Goal: Task Accomplishment & Management: Complete application form

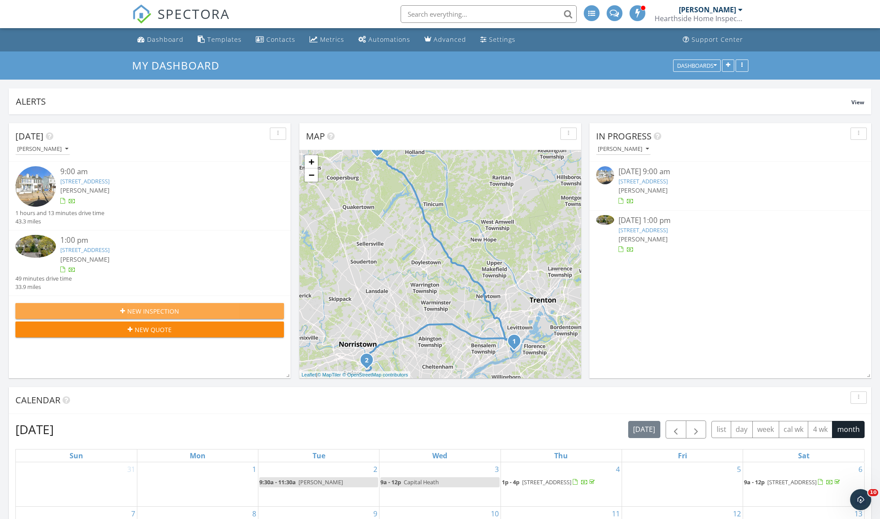
click at [147, 307] on span "New Inspection" at bounding box center [153, 311] width 52 height 9
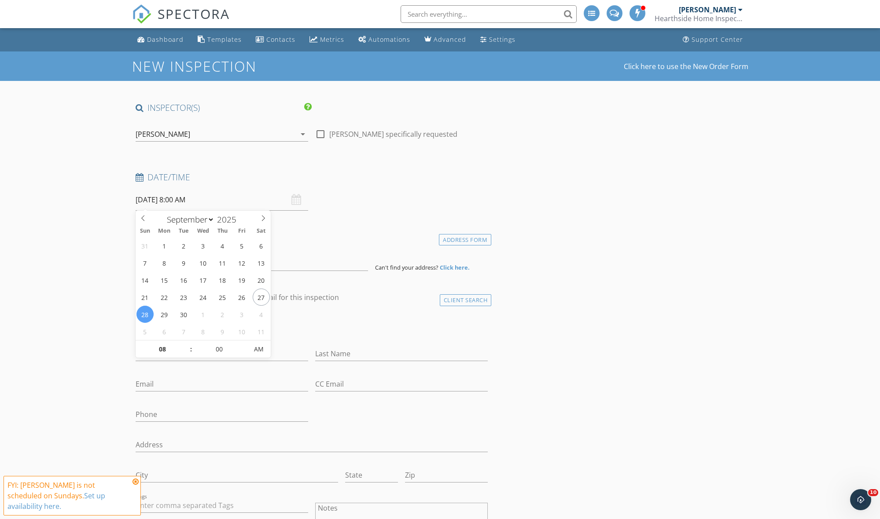
click at [207, 199] on input "[DATE] 8:00 AM" at bounding box center [222, 200] width 173 height 22
select select "9"
click at [266, 218] on icon at bounding box center [263, 218] width 6 height 6
type input "10/08/2025 8:00 AM"
type input "09"
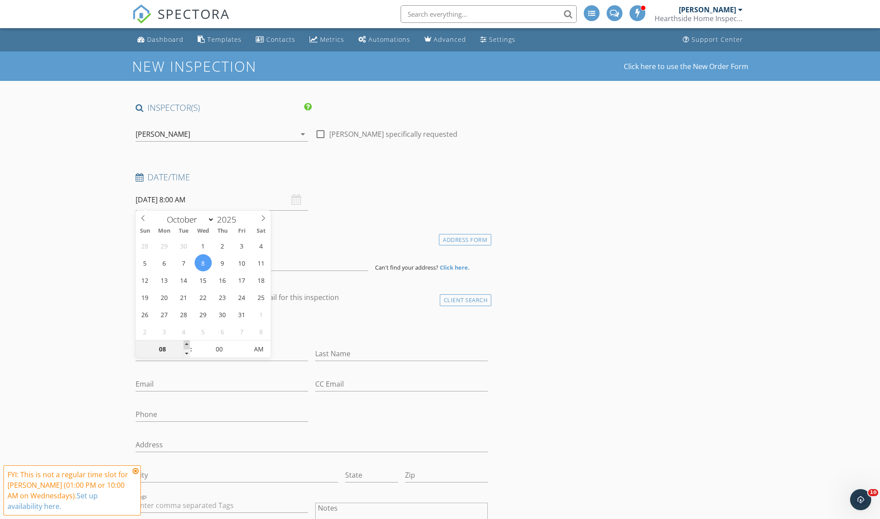
type input "10/08/2025 9:00 AM"
click at [186, 343] on span at bounding box center [187, 345] width 6 height 9
click at [195, 257] on input at bounding box center [252, 261] width 232 height 22
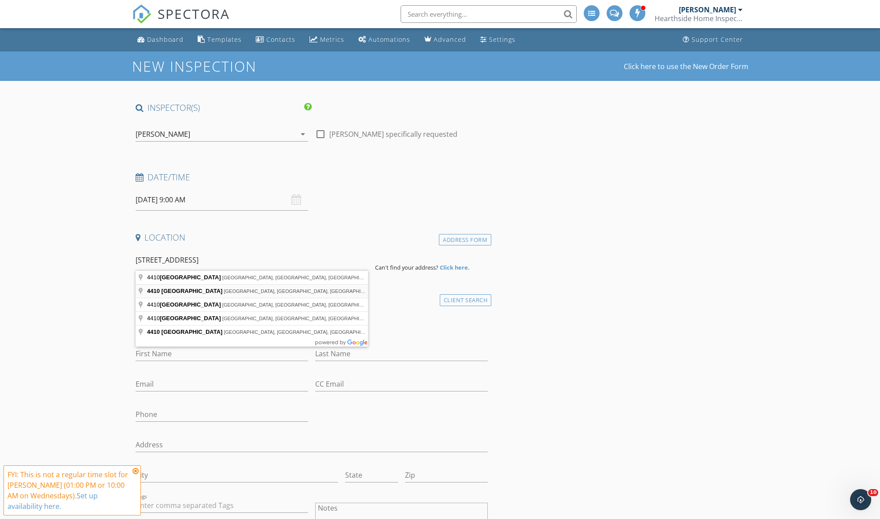
type input "4410 Maple Street, Schnecksville, PA, USA"
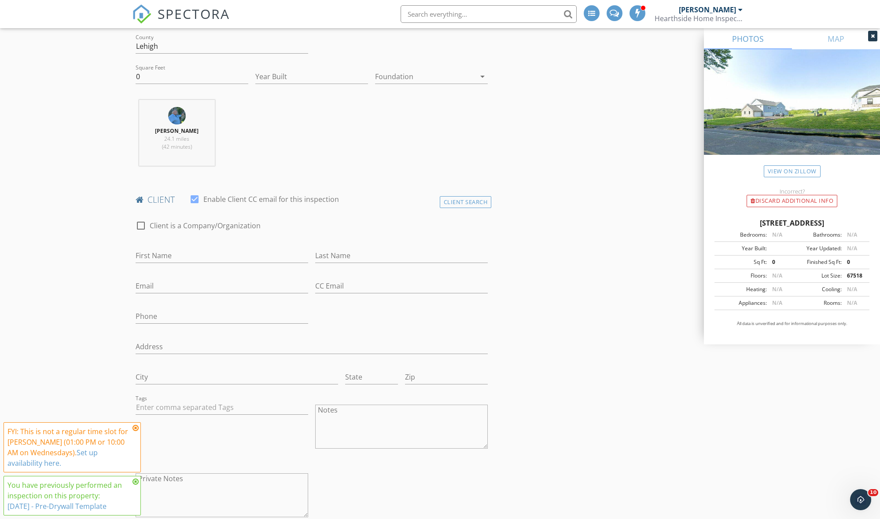
scroll to position [278, 0]
click at [460, 198] on div "Client Search" at bounding box center [466, 202] width 52 height 12
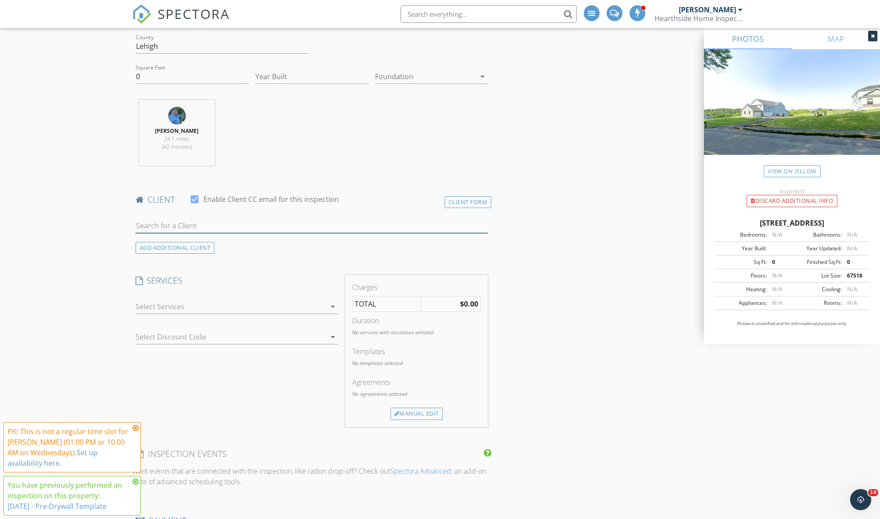
click at [313, 220] on input "text" at bounding box center [312, 226] width 352 height 15
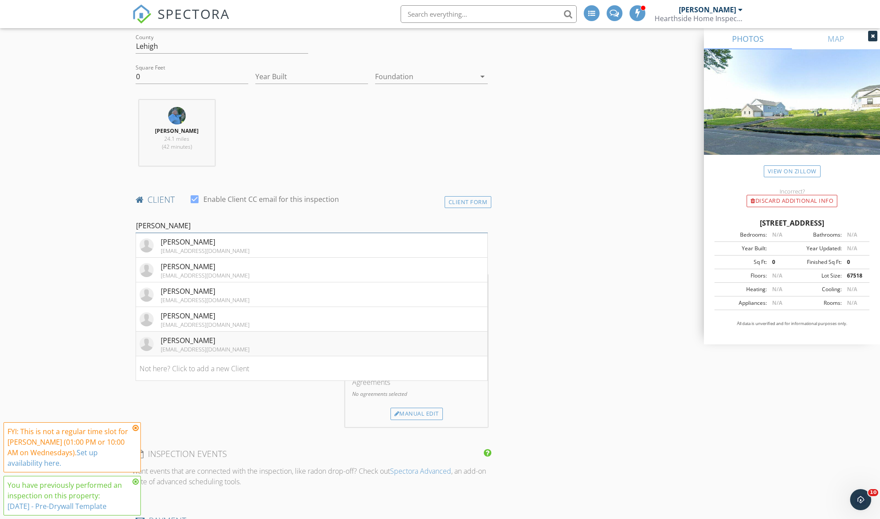
type input "[PERSON_NAME]"
click at [194, 339] on div "[PERSON_NAME]" at bounding box center [205, 340] width 89 height 11
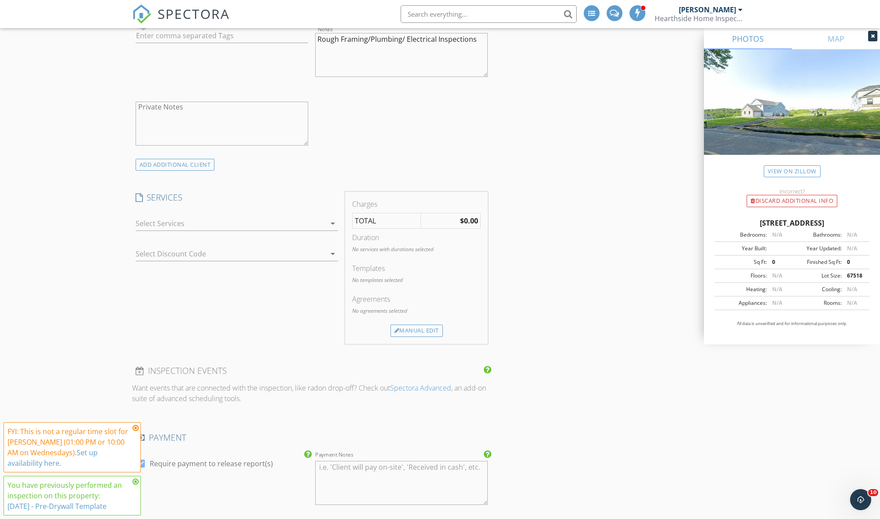
scroll to position [668, 0]
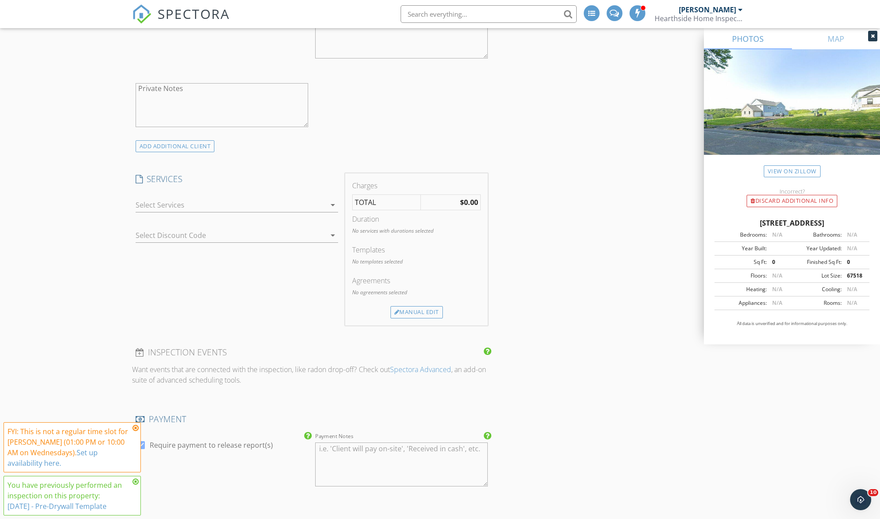
click at [333, 202] on icon "arrow_drop_down" at bounding box center [332, 205] width 11 height 11
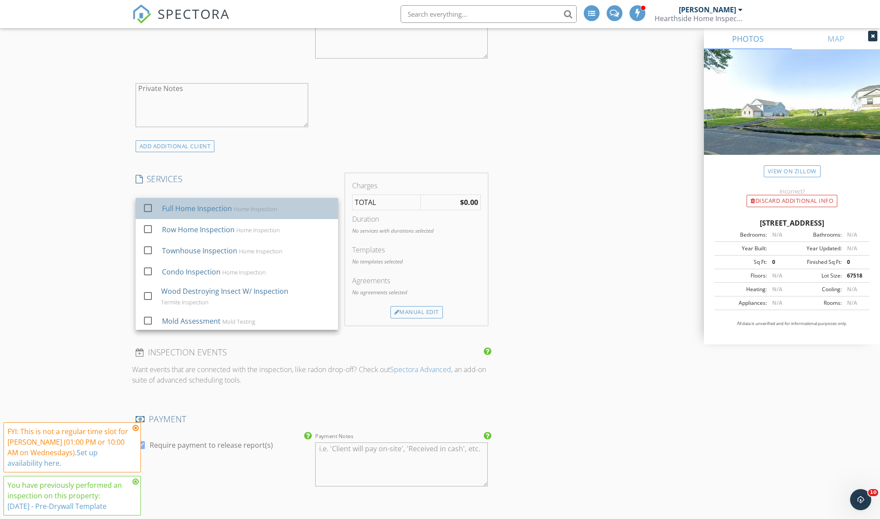
click at [269, 210] on div "Home Inspection" at bounding box center [255, 209] width 44 height 7
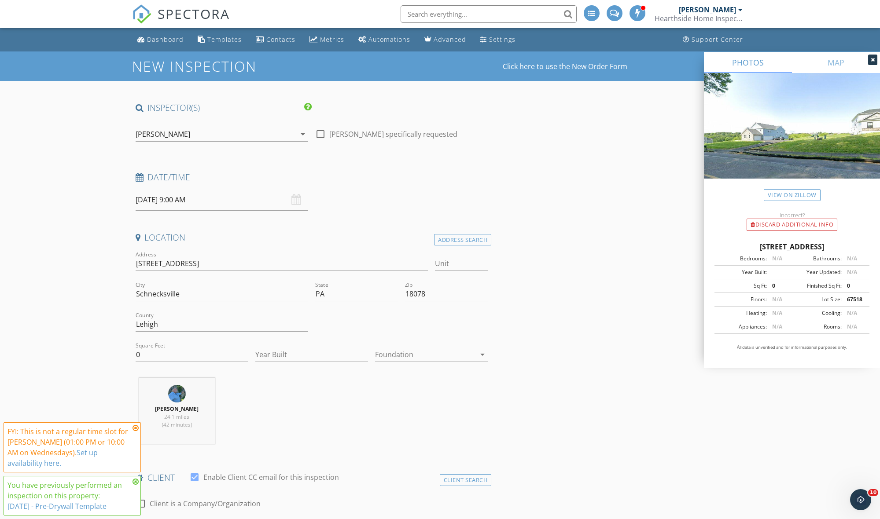
scroll to position [0, 0]
click at [206, 199] on input "10/08/2025 9:00 AM" at bounding box center [222, 200] width 173 height 22
type input "05"
type input "10/08/2025 9:05 AM"
click at [243, 342] on span at bounding box center [243, 345] width 6 height 9
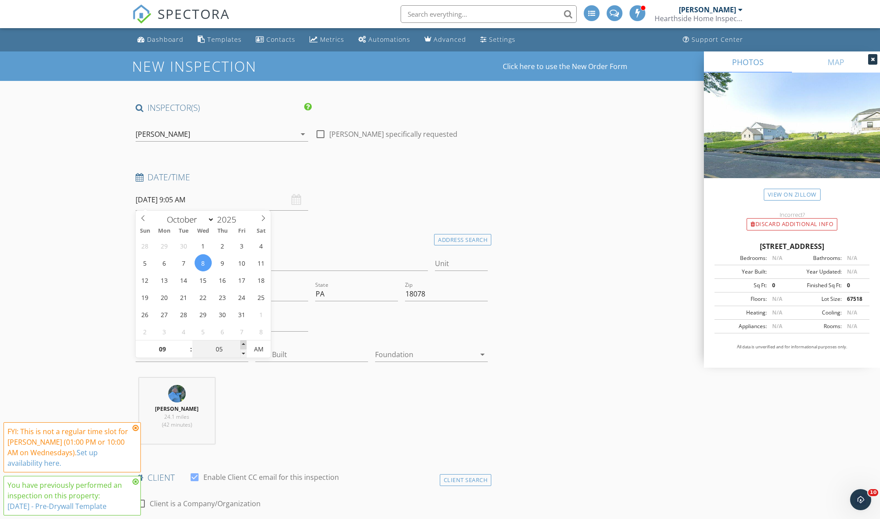
type input "10"
type input "10/08/2025 9:10 AM"
click at [243, 342] on span at bounding box center [243, 345] width 6 height 9
type input "15"
type input "10/08/2025 9:15 AM"
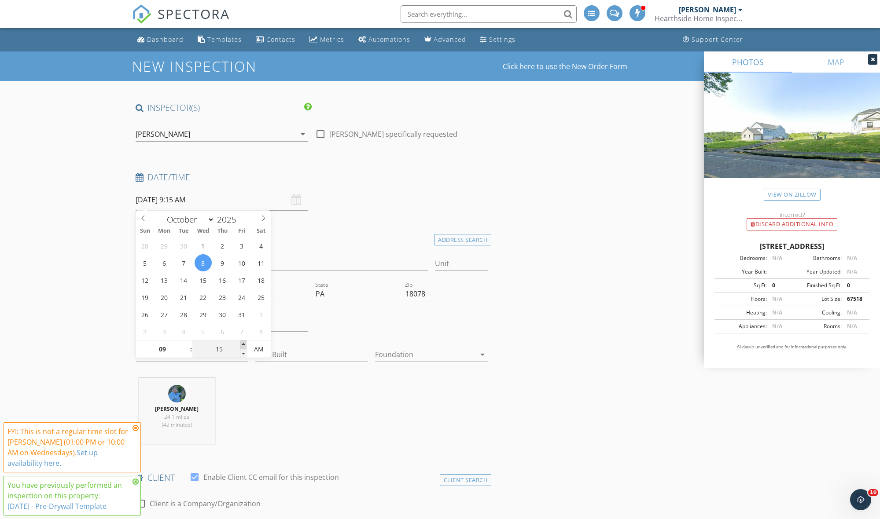
click at [243, 342] on span at bounding box center [243, 345] width 6 height 9
type input "20"
type input "10/08/2025 9:20 AM"
click at [243, 342] on span at bounding box center [243, 345] width 6 height 9
type input "25"
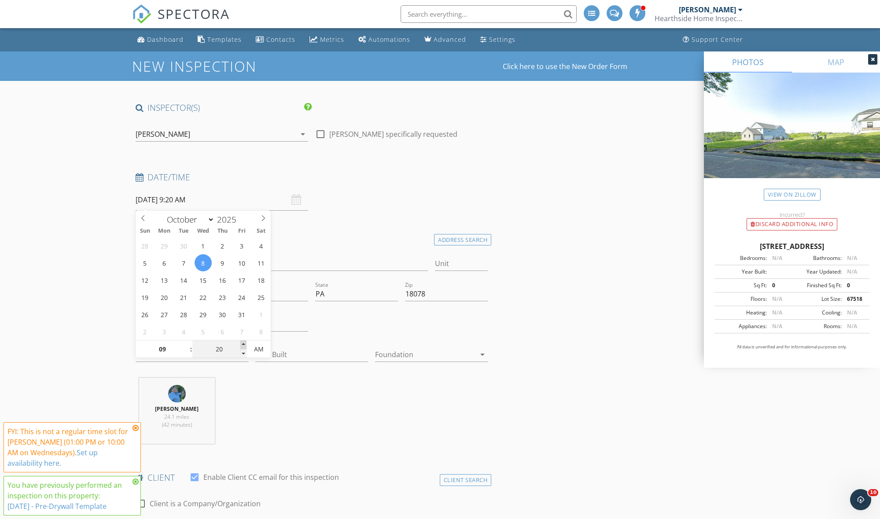
type input "10/08/2025 9:25 AM"
click at [243, 342] on span at bounding box center [243, 345] width 6 height 9
type input "30"
type input "[DATE] 9:30 AM"
click at [243, 342] on span at bounding box center [243, 345] width 6 height 9
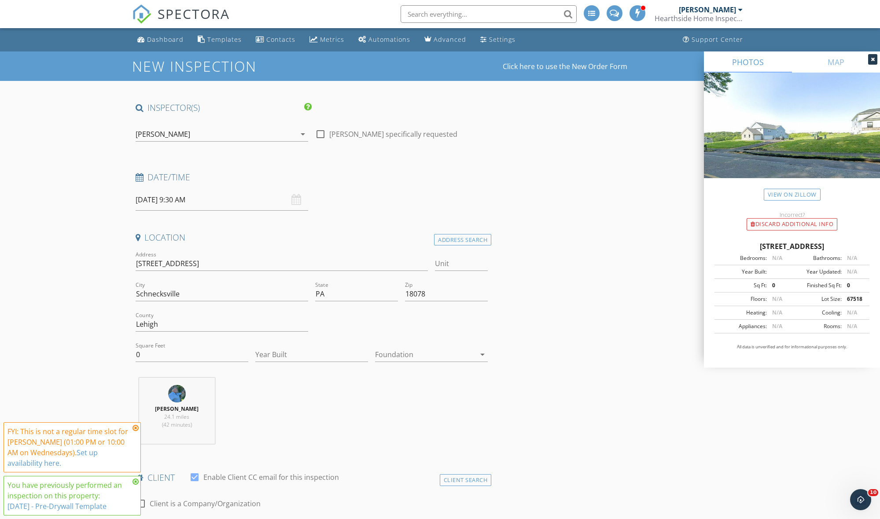
click at [338, 234] on h4 "Location" at bounding box center [312, 237] width 352 height 11
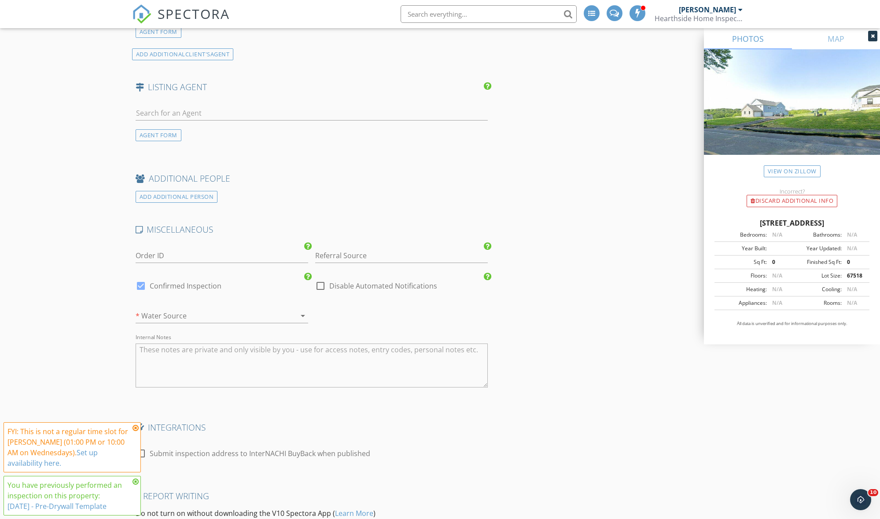
scroll to position [1223, 0]
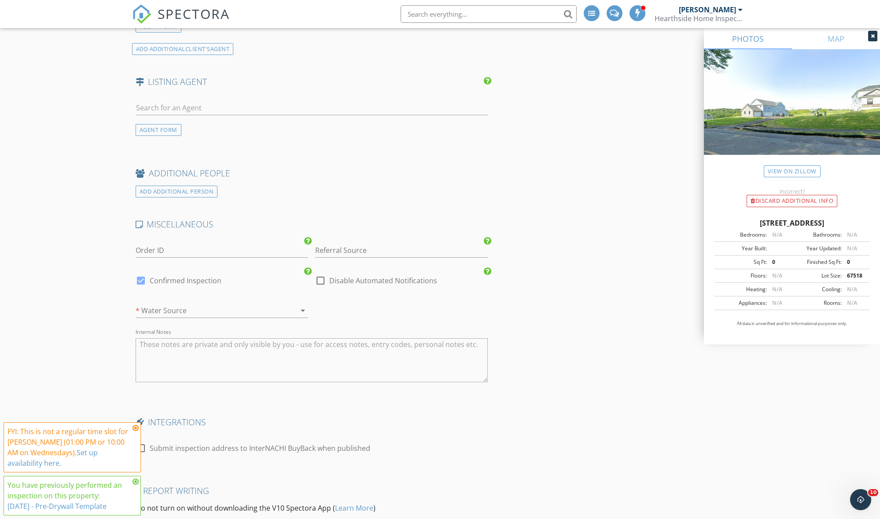
click at [322, 277] on div at bounding box center [320, 280] width 15 height 15
checkbox input "true"
click at [141, 275] on div at bounding box center [140, 280] width 15 height 15
checkbox input "false"
click at [301, 306] on icon "arrow_drop_down" at bounding box center [302, 310] width 11 height 11
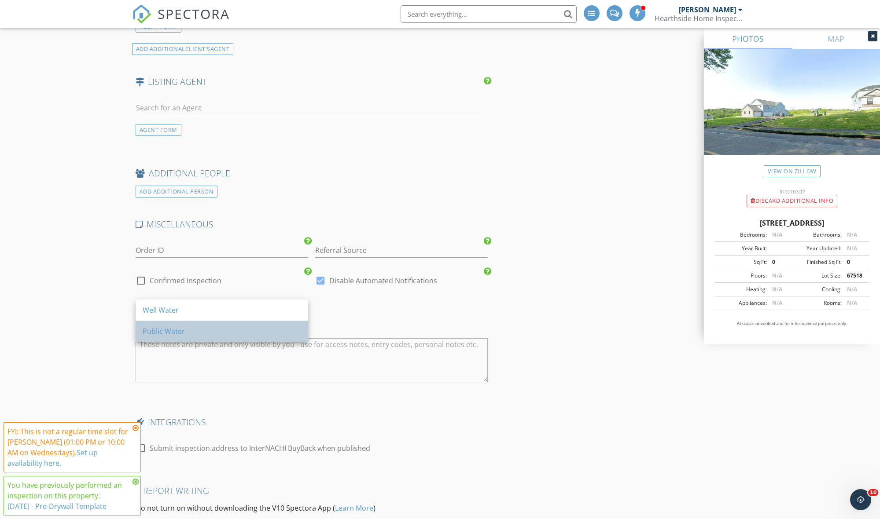
click at [291, 330] on div "Public Water" at bounding box center [222, 331] width 158 height 11
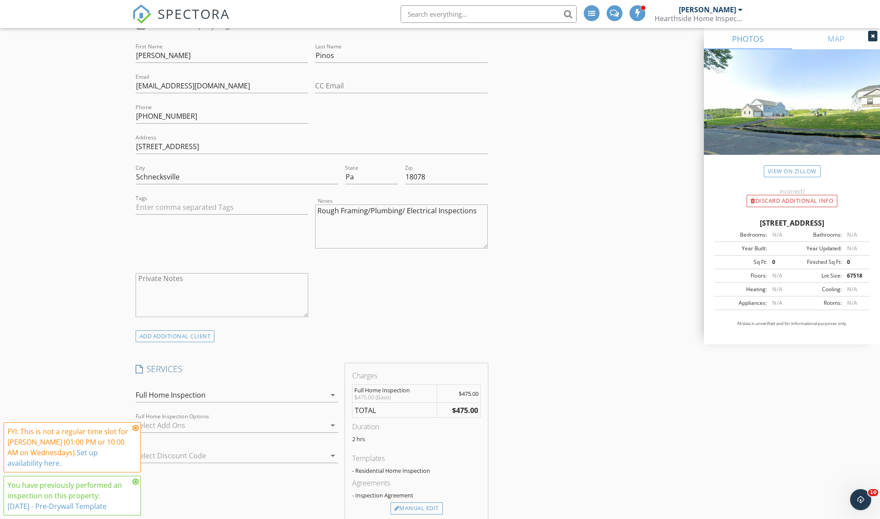
scroll to position [485, 0]
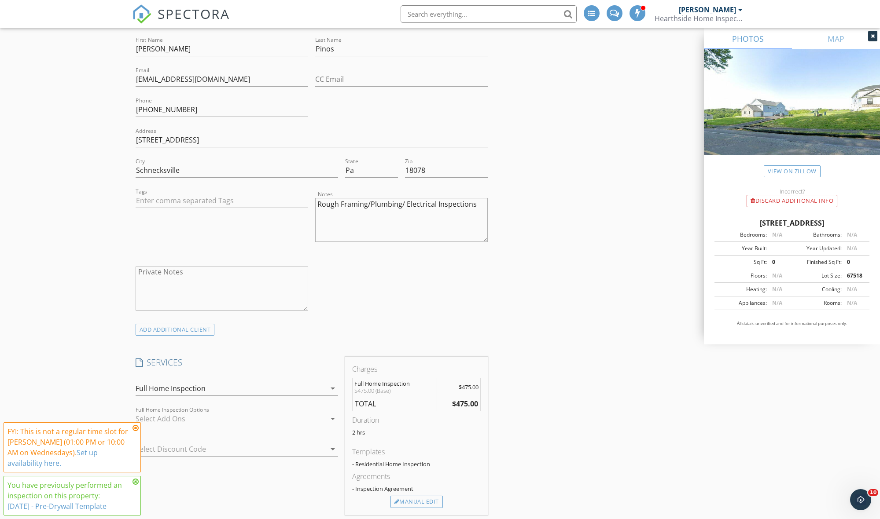
click at [459, 401] on strong "$475.00" at bounding box center [465, 404] width 26 height 10
click at [413, 498] on div "Manual Edit" at bounding box center [416, 502] width 52 height 12
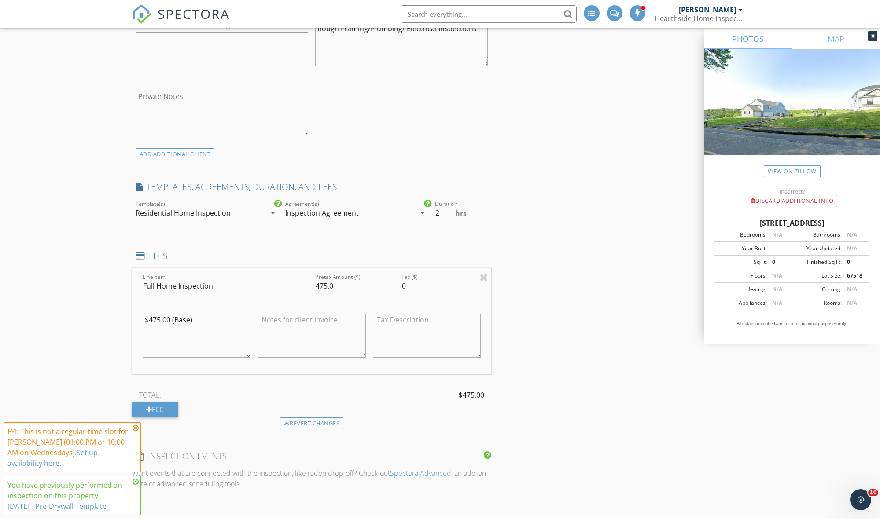
scroll to position [663, 0]
click at [319, 279] on input "475.0" at bounding box center [354, 283] width 79 height 15
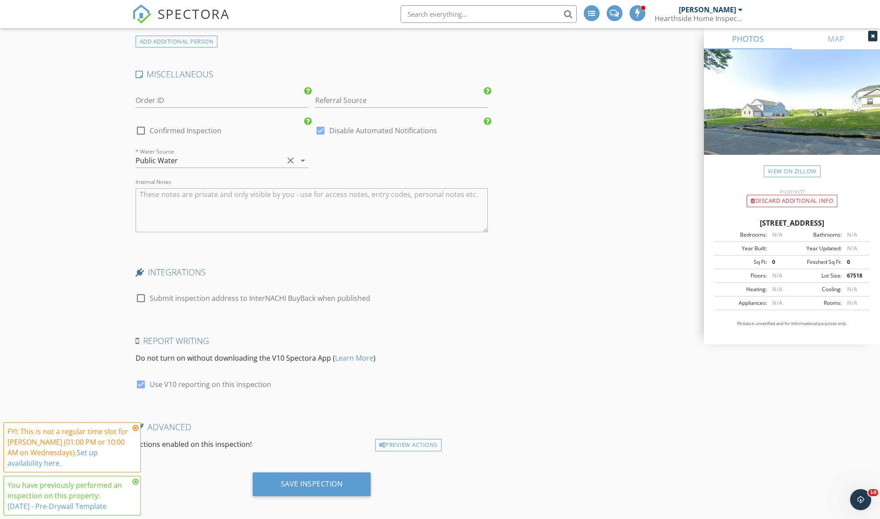
scroll to position [1463, 0]
type input "375.0"
click at [324, 483] on div "Save Inspection" at bounding box center [312, 484] width 62 height 9
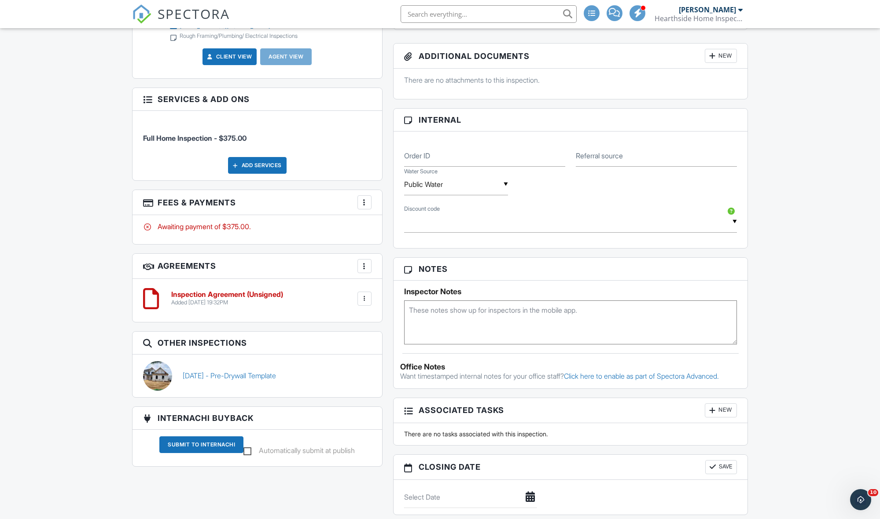
scroll to position [436, 0]
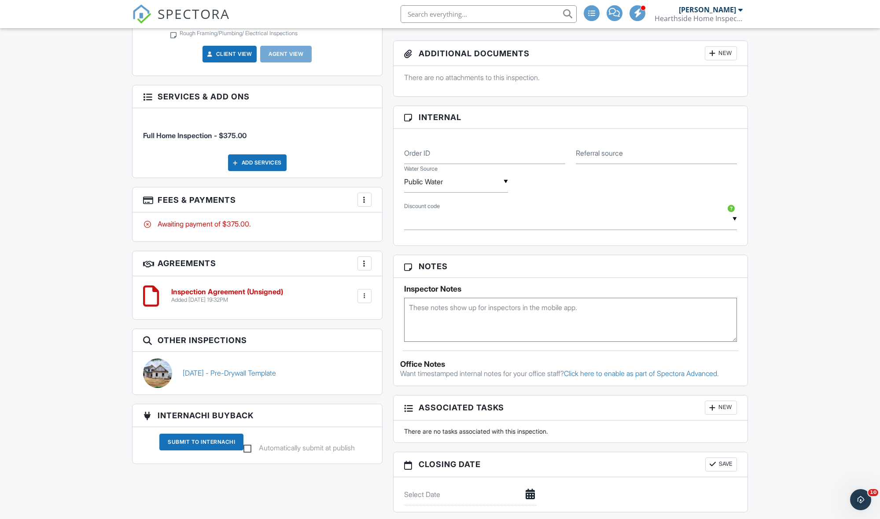
click at [262, 162] on div "Add Services" at bounding box center [257, 162] width 59 height 17
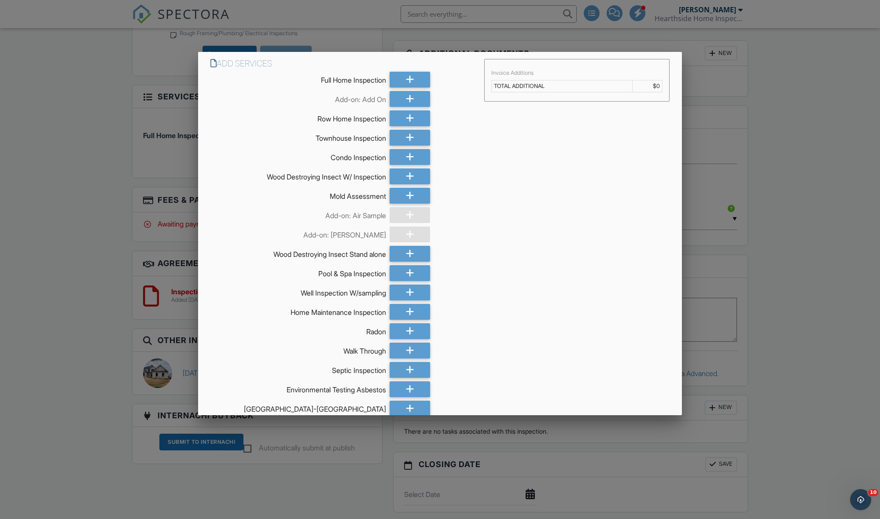
scroll to position [1, 0]
click at [409, 328] on icon at bounding box center [410, 331] width 8 height 16
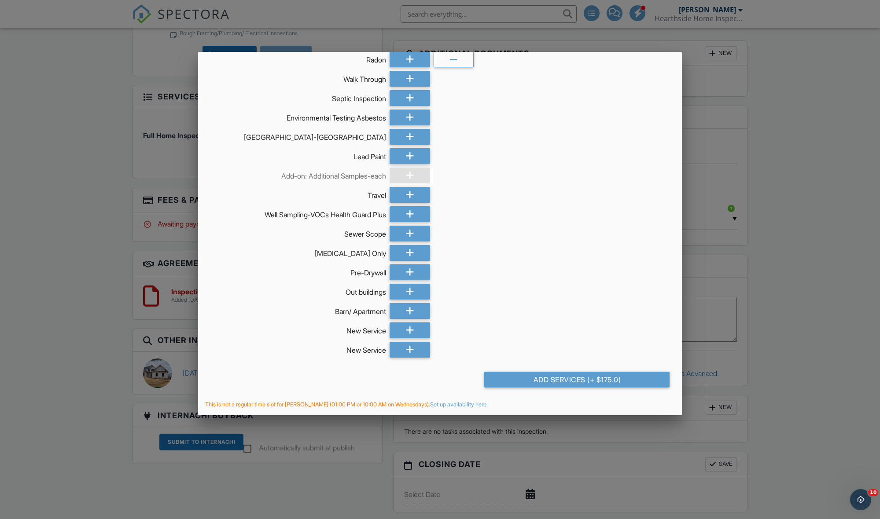
scroll to position [272, 0]
click at [583, 381] on div "Add Services (+ $175.0)" at bounding box center [576, 380] width 185 height 16
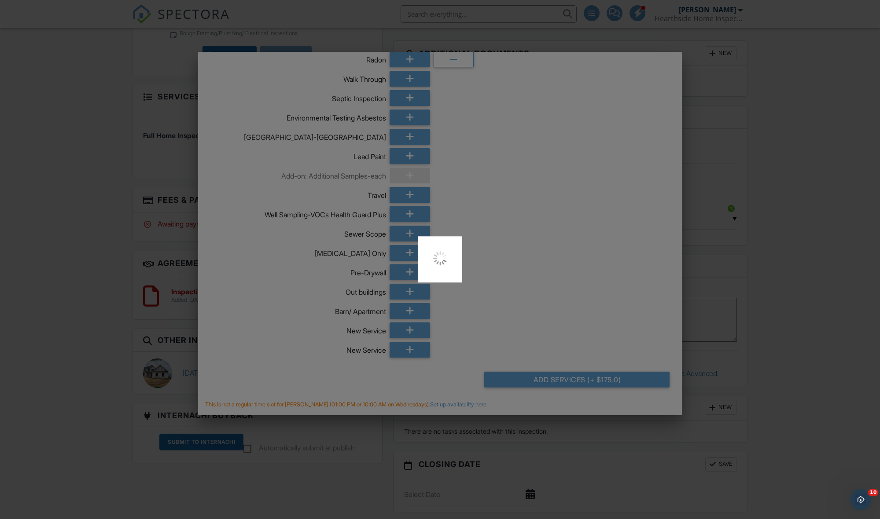
click at [580, 379] on div at bounding box center [440, 259] width 880 height 519
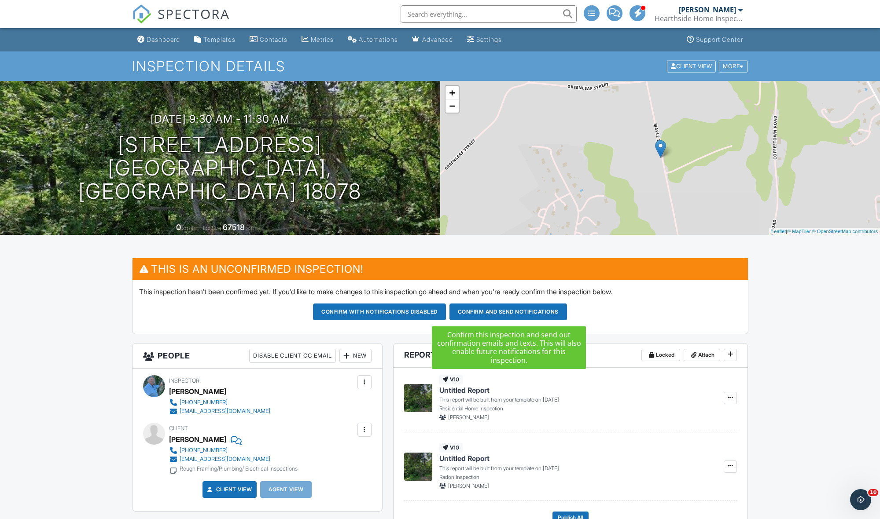
click at [487, 311] on button "Confirm and send notifications" at bounding box center [507, 312] width 117 height 17
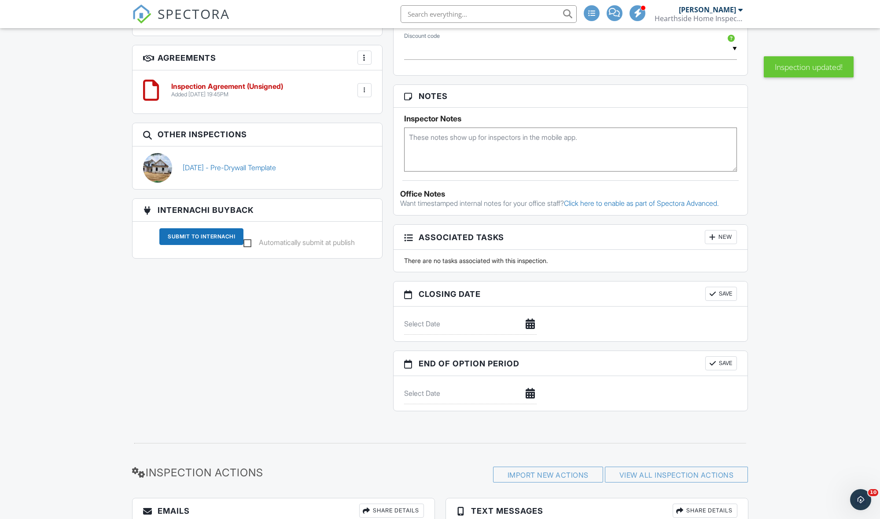
scroll to position [591, 0]
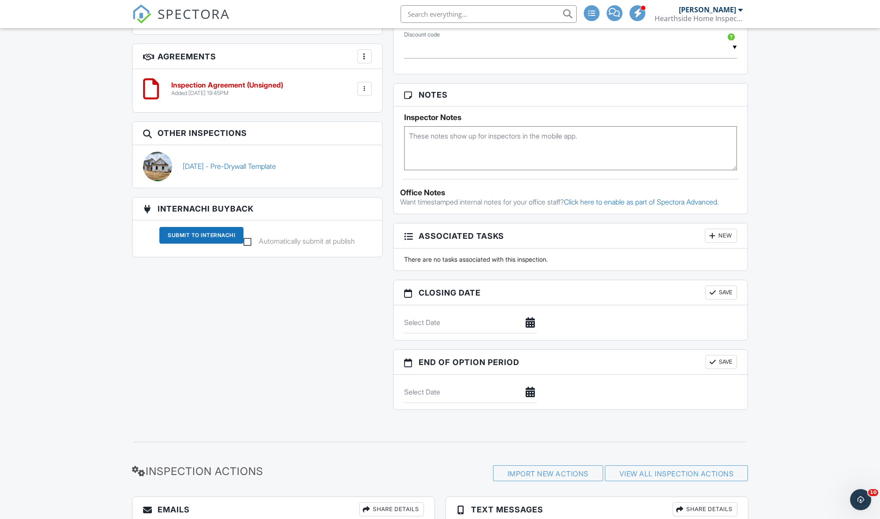
click at [705, 11] on div "[PERSON_NAME]" at bounding box center [707, 9] width 57 height 9
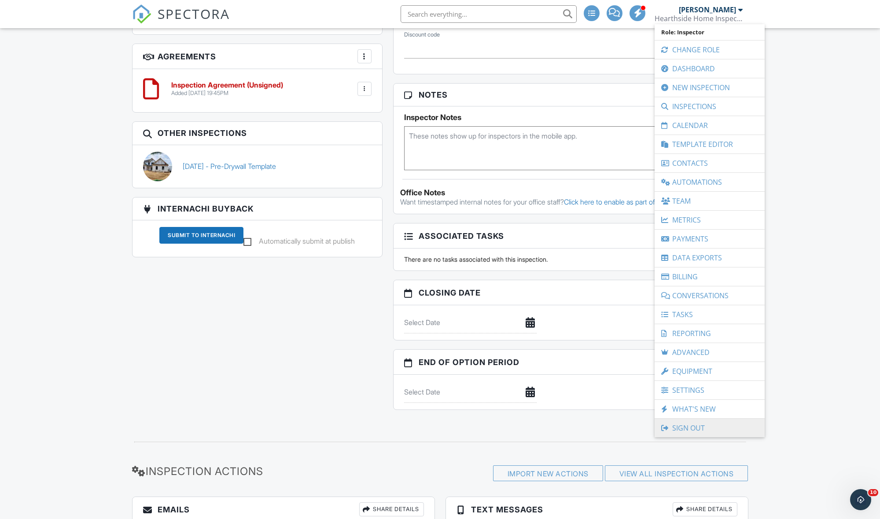
click at [686, 432] on link "Sign Out" at bounding box center [709, 428] width 101 height 18
